Goal: Transaction & Acquisition: Purchase product/service

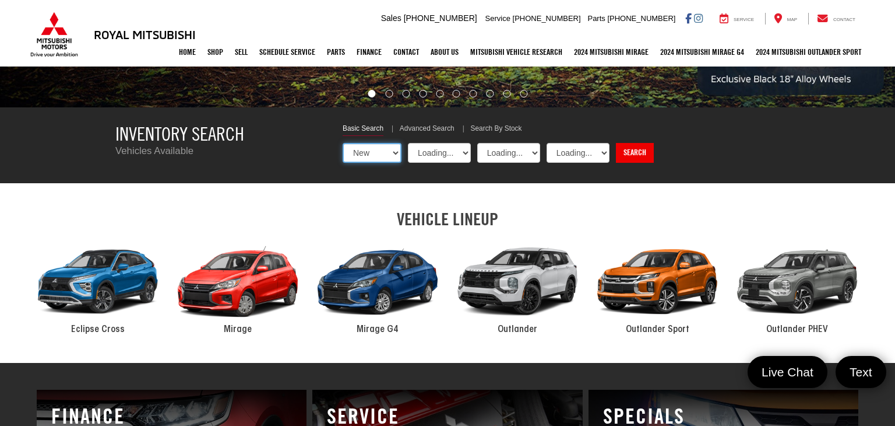
click at [378, 154] on select "New Used Certified" at bounding box center [372, 153] width 59 height 20
select select "Mitsubishi"
select select "Type:U"
click at [343, 143] on select "New Used Certified" at bounding box center [372, 153] width 59 height 20
select select "Choose Year from the dropdown"
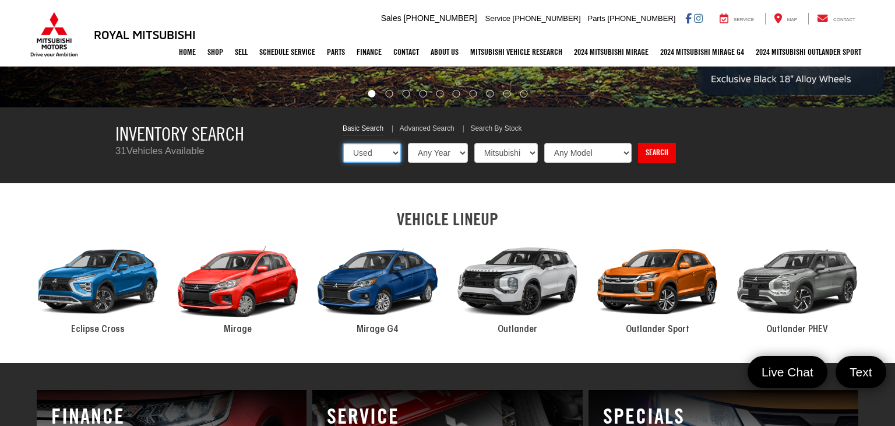
select select "Choose Make from the dropdown"
select select "Choose Model from the dropdown"
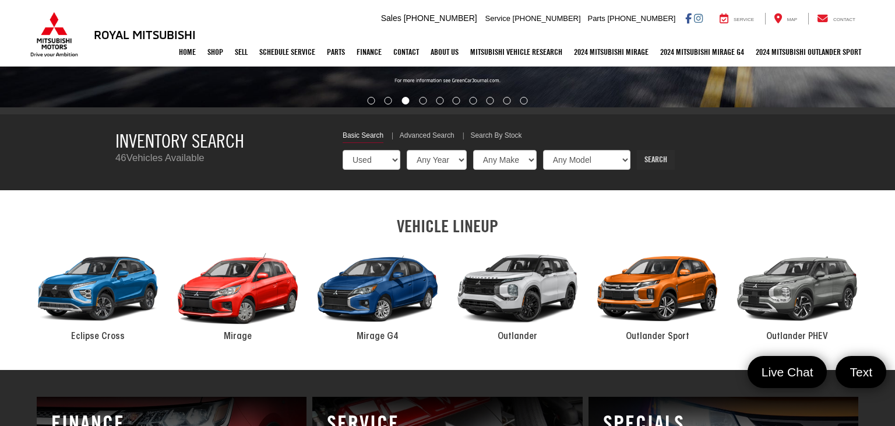
click at [648, 164] on link "Search" at bounding box center [656, 160] width 38 height 20
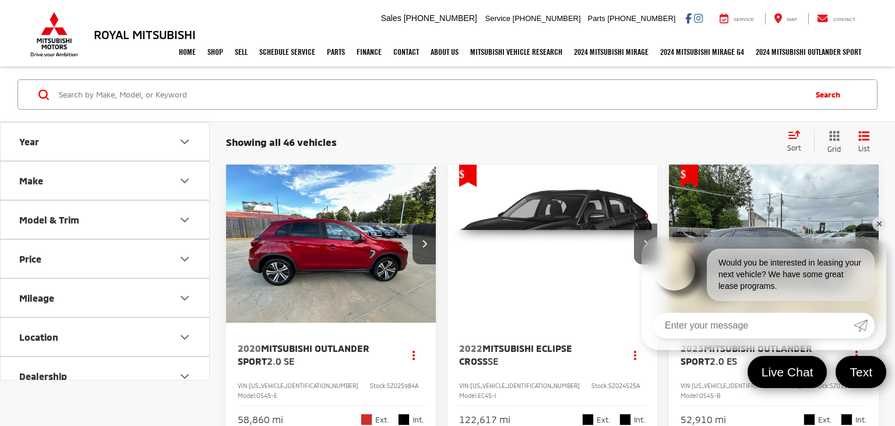
scroll to position [78, 0]
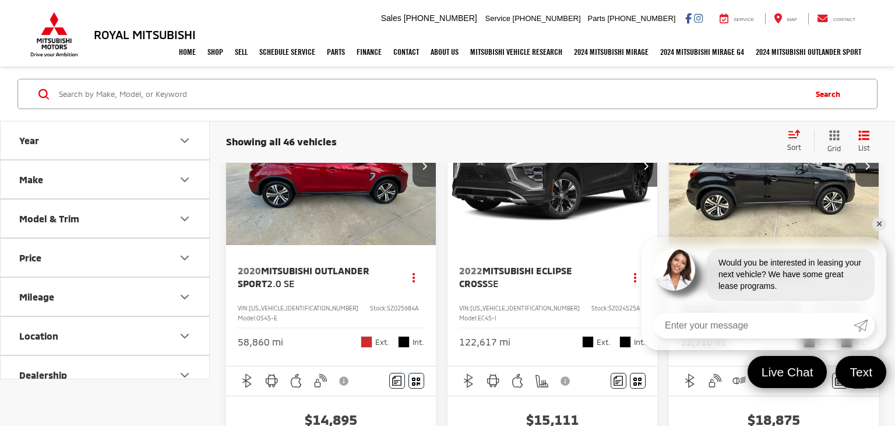
click at [879, 223] on link "✕" at bounding box center [880, 224] width 14 height 14
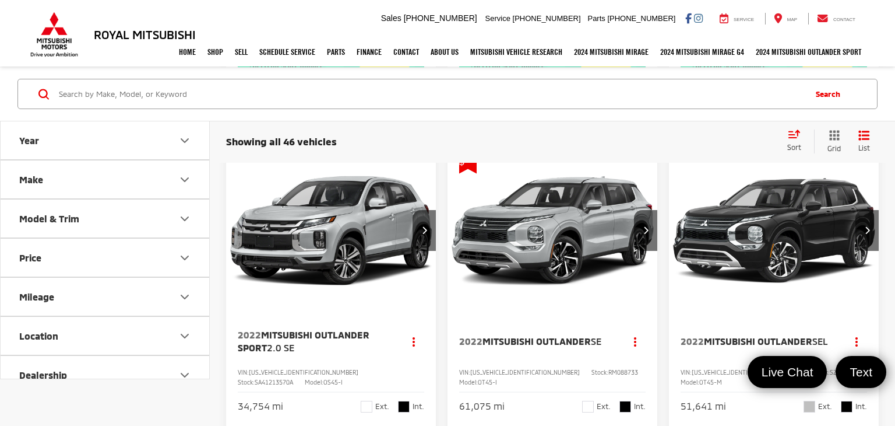
scroll to position [545, 0]
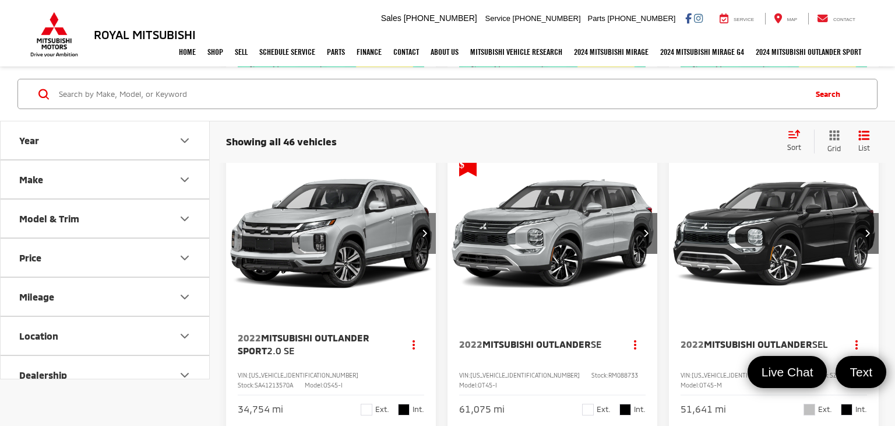
click at [429, 224] on button "Next image" at bounding box center [424, 233] width 23 height 41
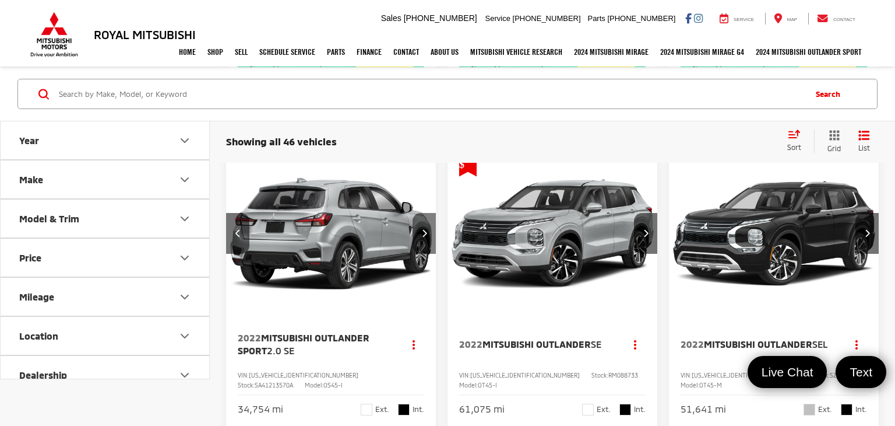
click at [429, 224] on button "Next image" at bounding box center [424, 233] width 23 height 41
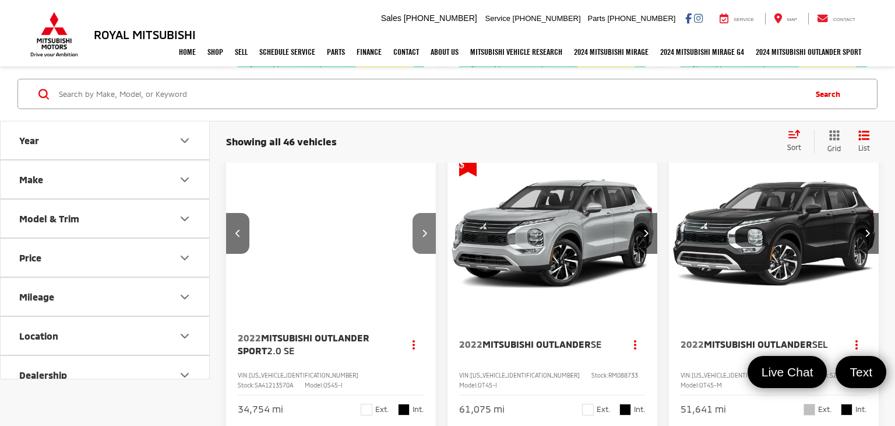
scroll to position [0, 423]
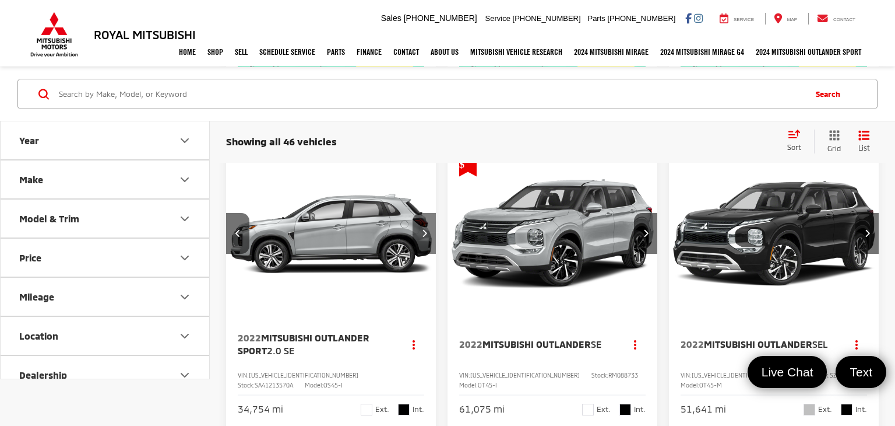
click at [429, 224] on button "Next image" at bounding box center [424, 233] width 23 height 41
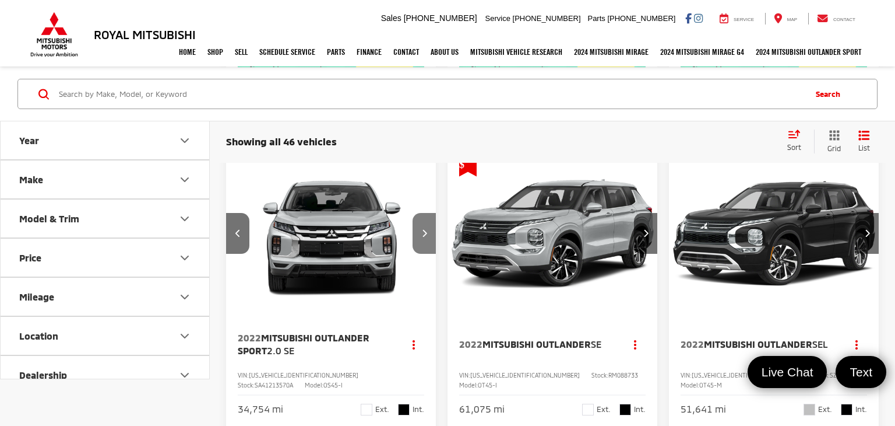
click at [429, 224] on button "Next image" at bounding box center [424, 233] width 23 height 41
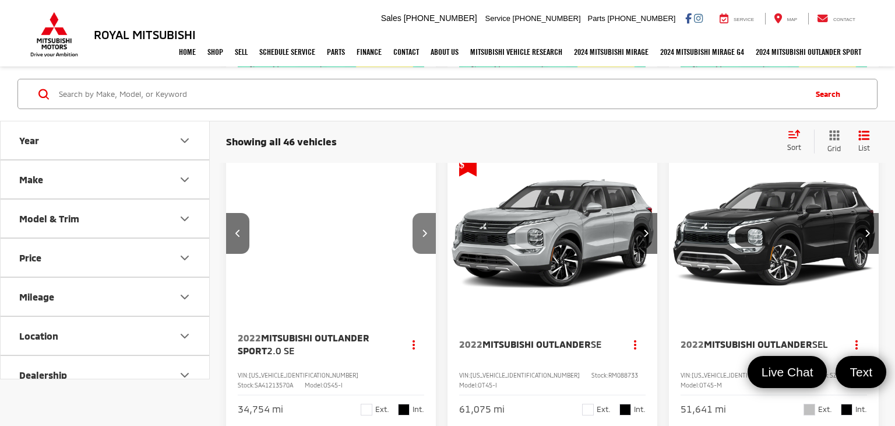
scroll to position [0, 847]
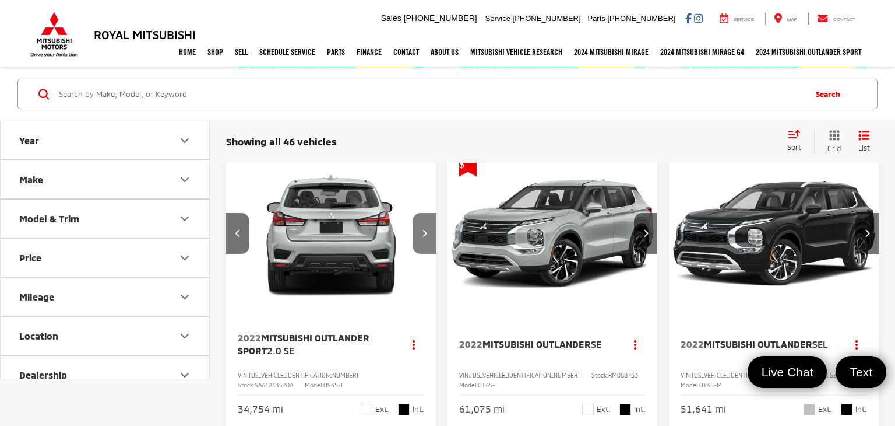
click at [429, 224] on button "Next image" at bounding box center [424, 233] width 23 height 41
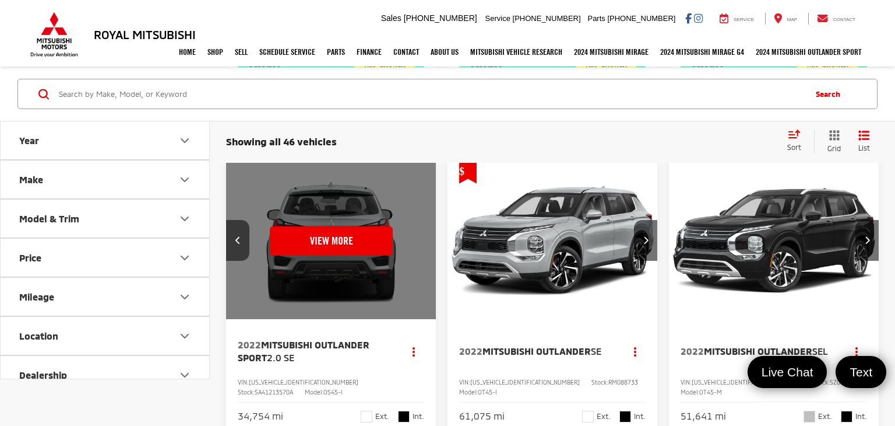
scroll to position [535, 0]
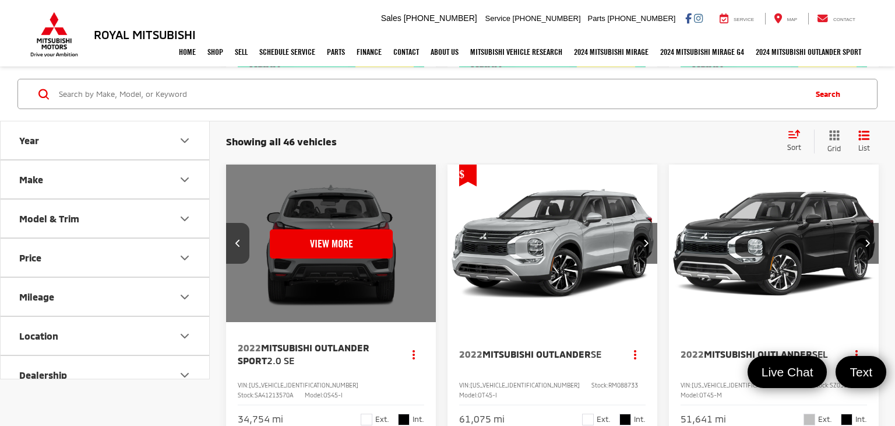
click at [238, 235] on button "Previous image" at bounding box center [237, 243] width 23 height 41
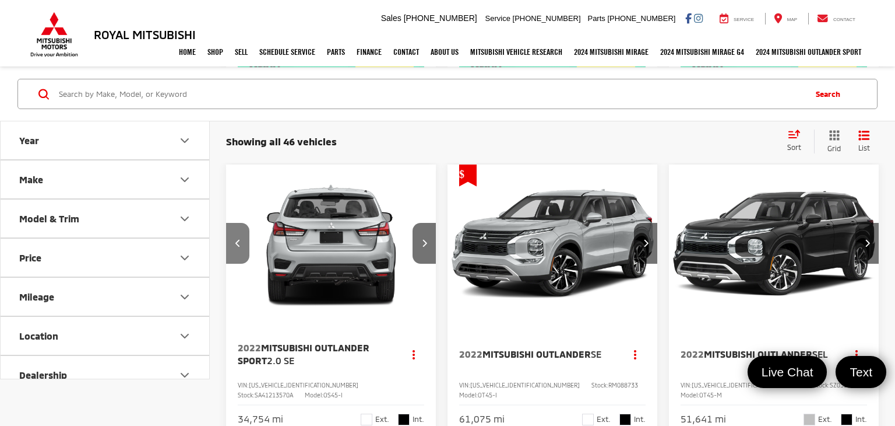
click at [238, 235] on button "Previous image" at bounding box center [237, 243] width 23 height 41
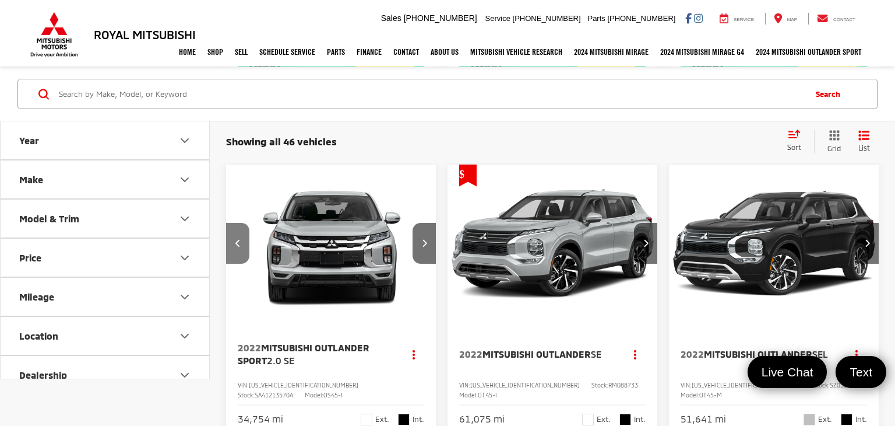
click at [238, 235] on button "Previous image" at bounding box center [237, 243] width 23 height 41
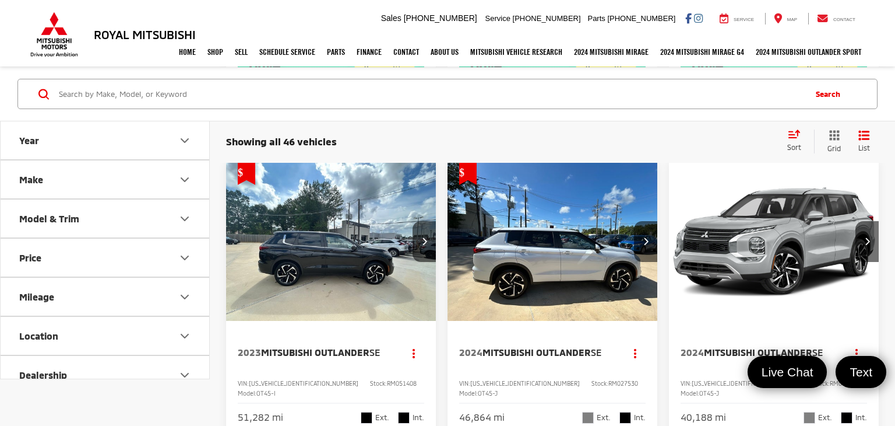
scroll to position [0, 0]
